Goal: Task Accomplishment & Management: Use online tool/utility

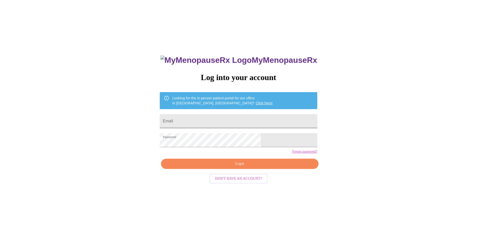
click at [205, 117] on input "Email" at bounding box center [238, 121] width 157 height 14
type input "[EMAIL_ADDRESS][DOMAIN_NAME]"
click at [253, 167] on span "Login" at bounding box center [240, 164] width 146 height 6
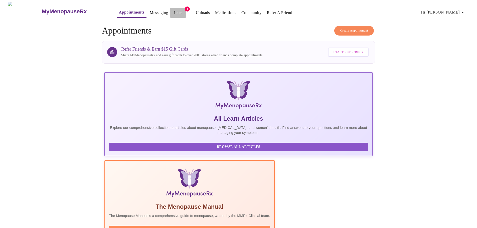
click at [174, 9] on link "Labs" at bounding box center [178, 12] width 8 height 7
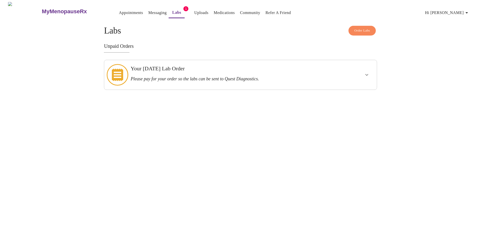
click at [121, 9] on link "Appointments" at bounding box center [131, 12] width 24 height 7
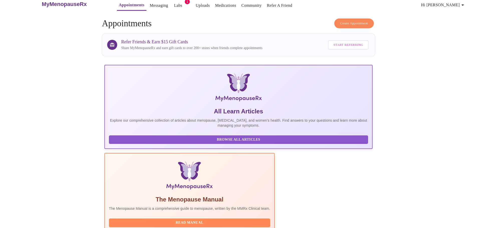
scroll to position [46, 0]
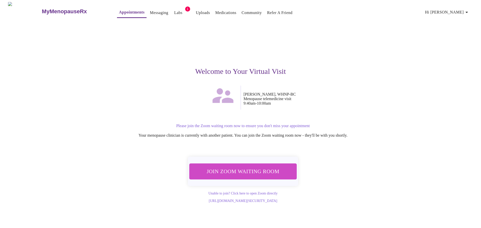
click at [246, 173] on span "Join Zoom Waiting Room" at bounding box center [243, 171] width 94 height 9
